Goal: Task Accomplishment & Management: Manage account settings

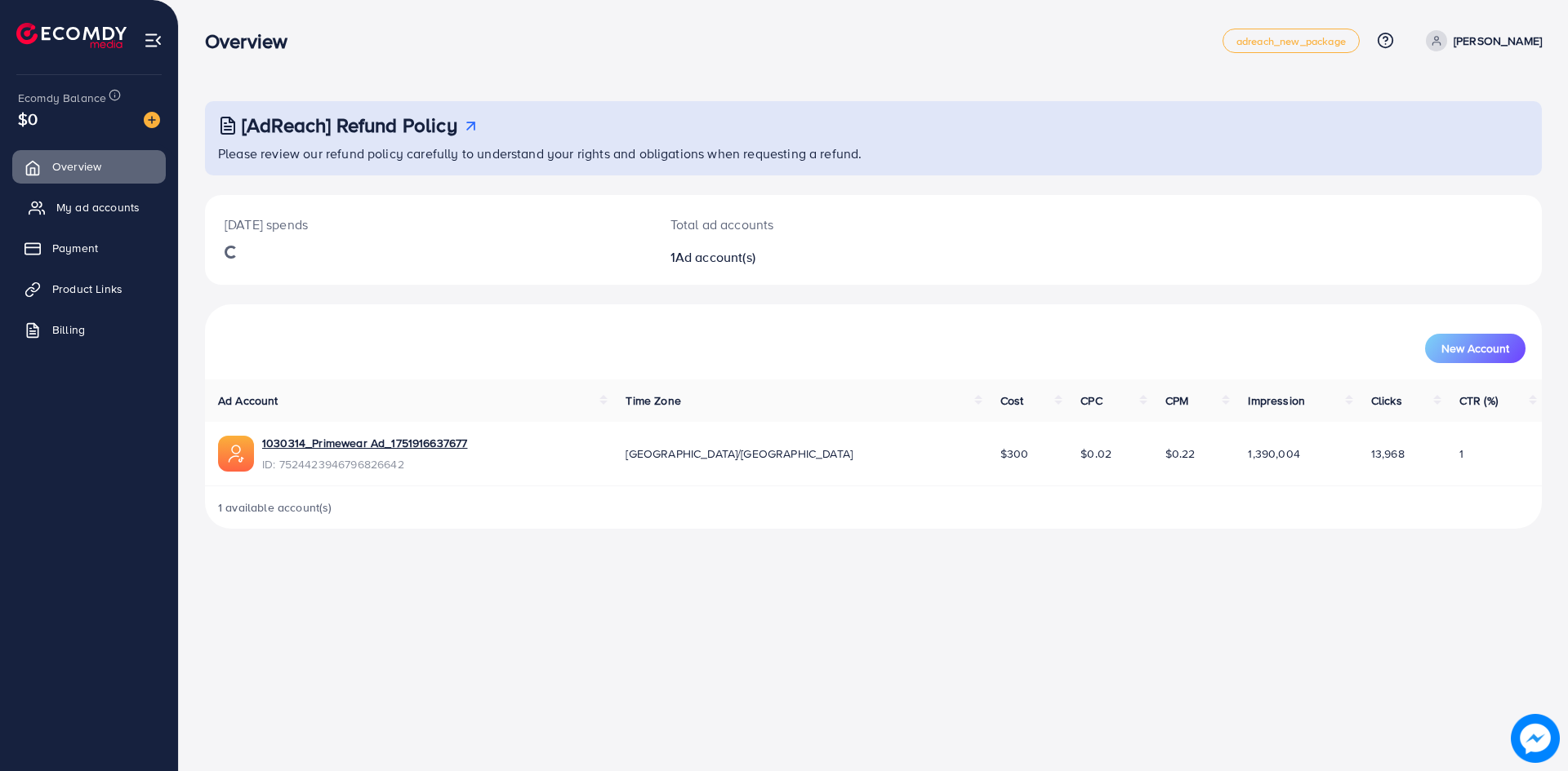
click at [106, 206] on span "My ad accounts" at bounding box center [97, 207] width 83 height 16
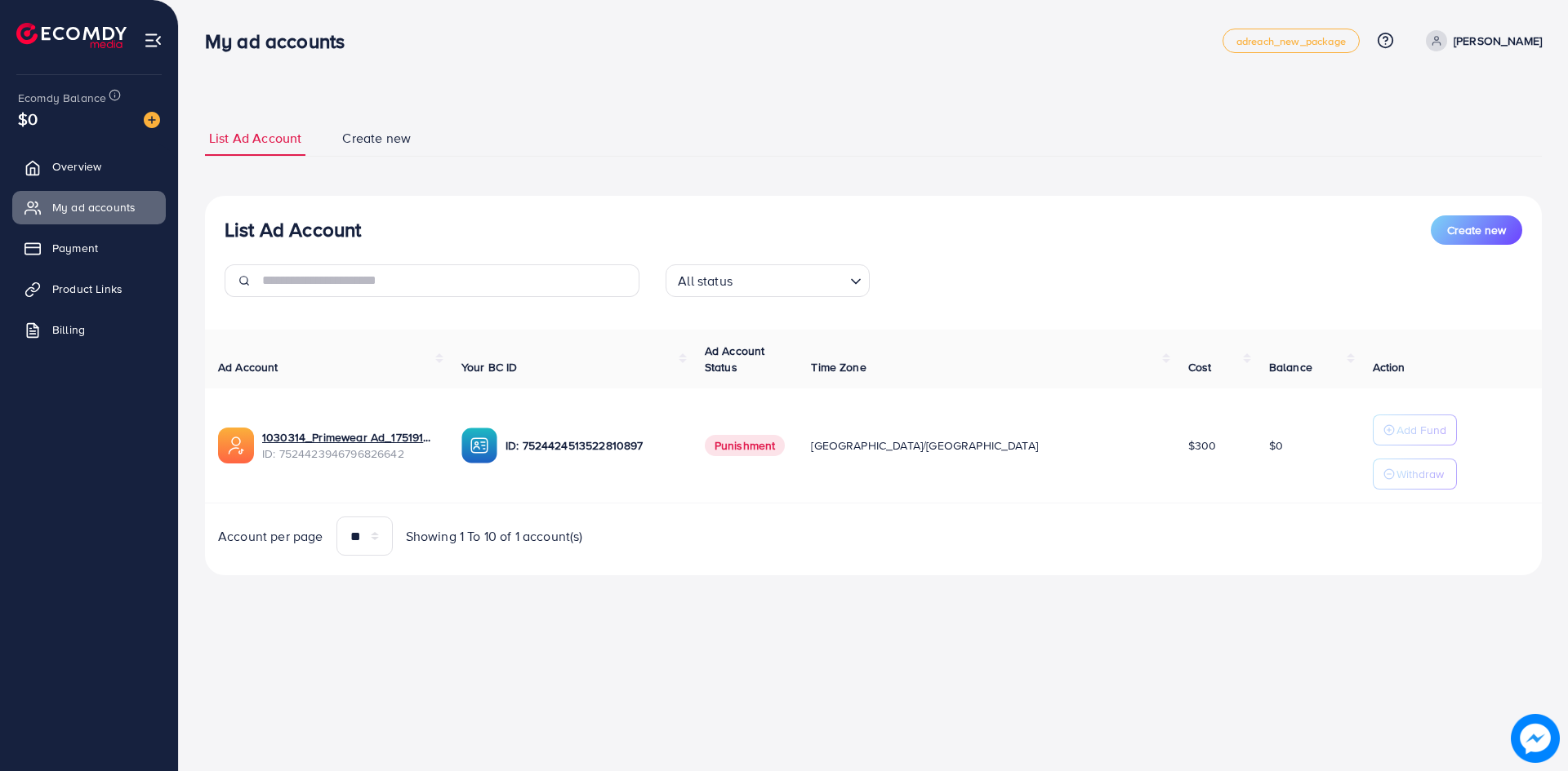
drag, startPoint x: 835, startPoint y: 444, endPoint x: 798, endPoint y: 442, distance: 37.1
click at [798, 447] on td "Punishment" at bounding box center [745, 446] width 107 height 115
click at [93, 288] on span "Product Links" at bounding box center [91, 289] width 70 height 16
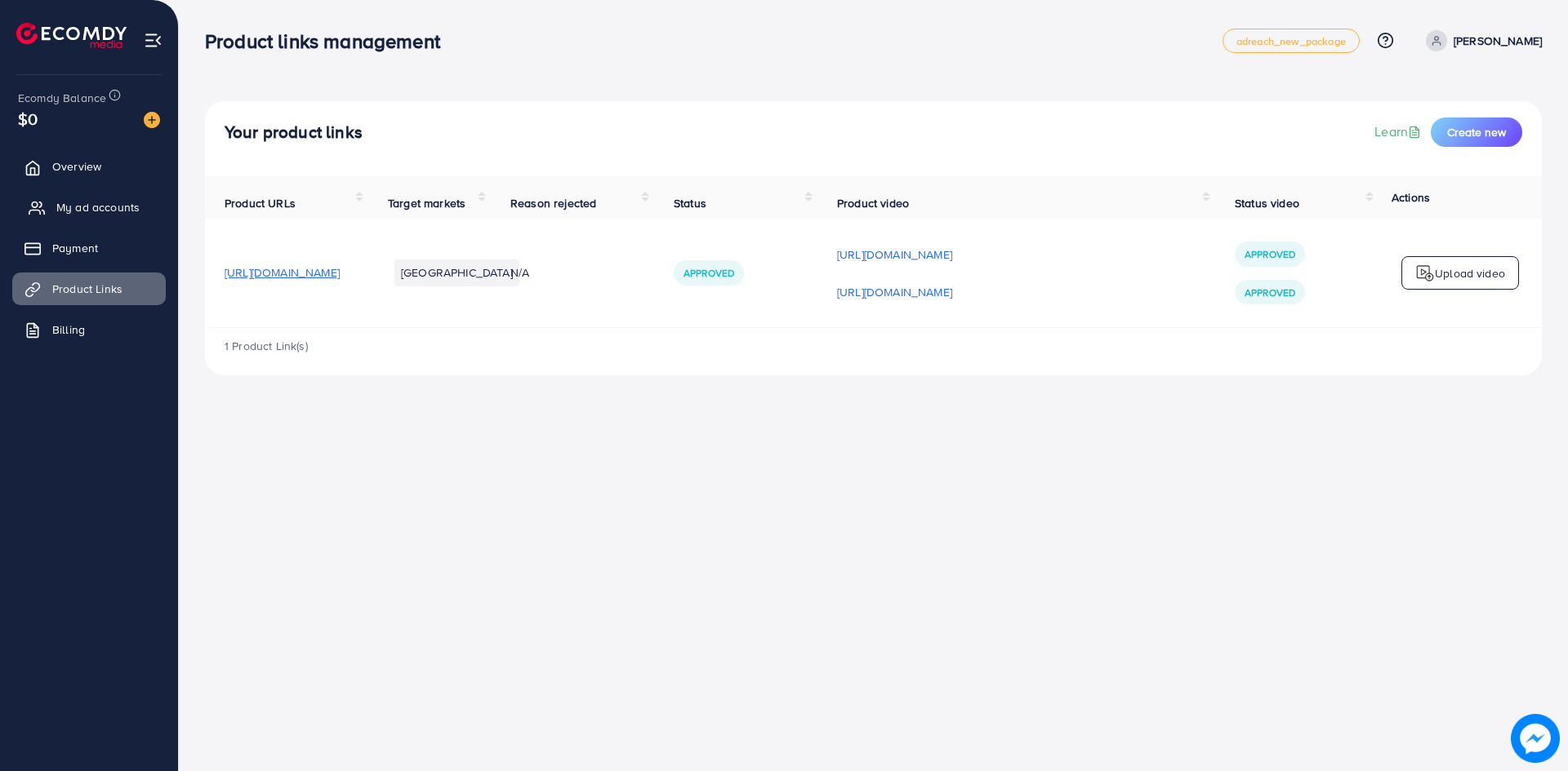
click at [129, 215] on span "My ad accounts" at bounding box center [97, 207] width 83 height 16
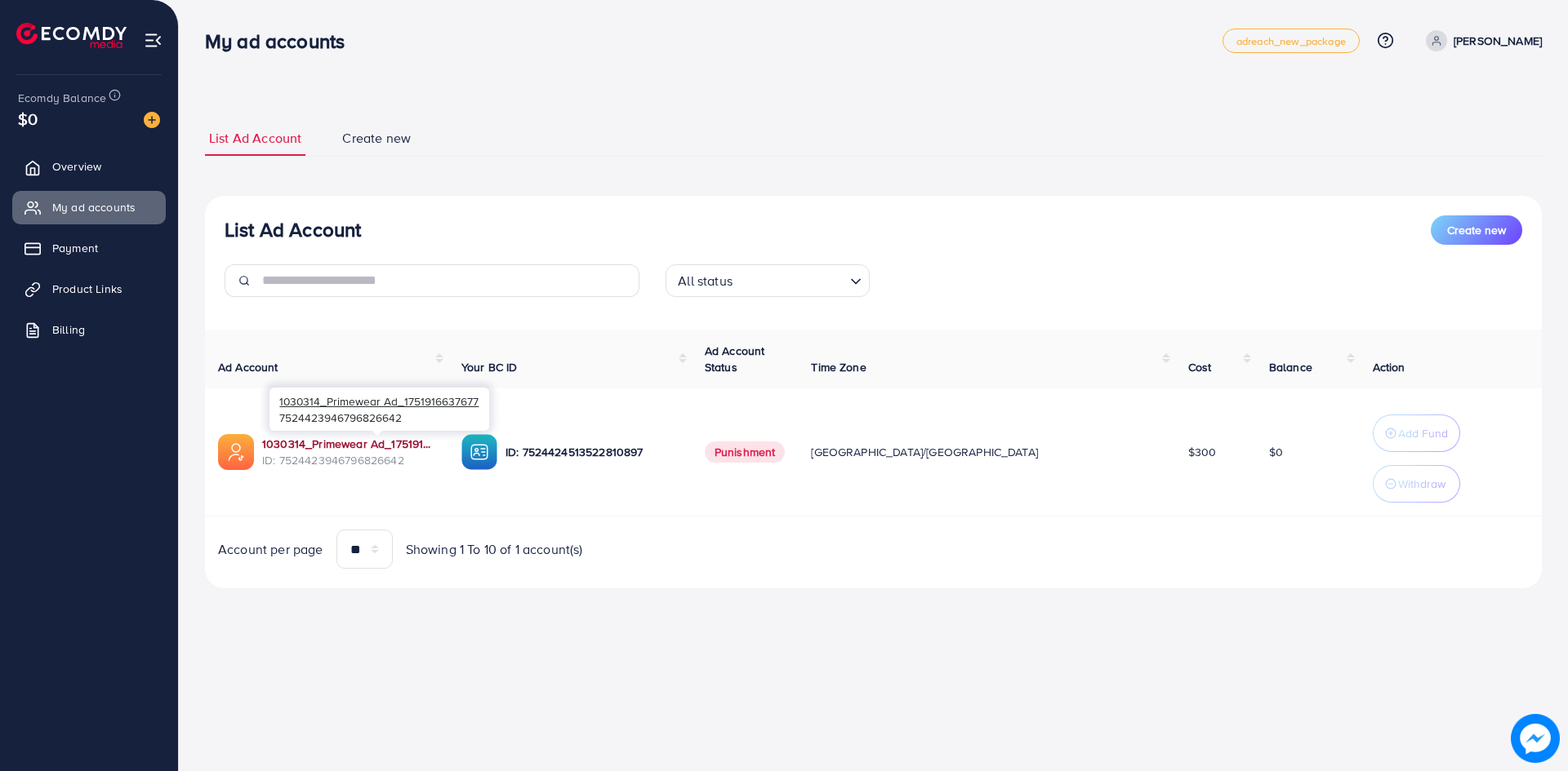
click at [396, 447] on link "1030314_Primewear Ad_1751916637677" at bounding box center [349, 444] width 173 height 16
